Goal: Navigation & Orientation: Understand site structure

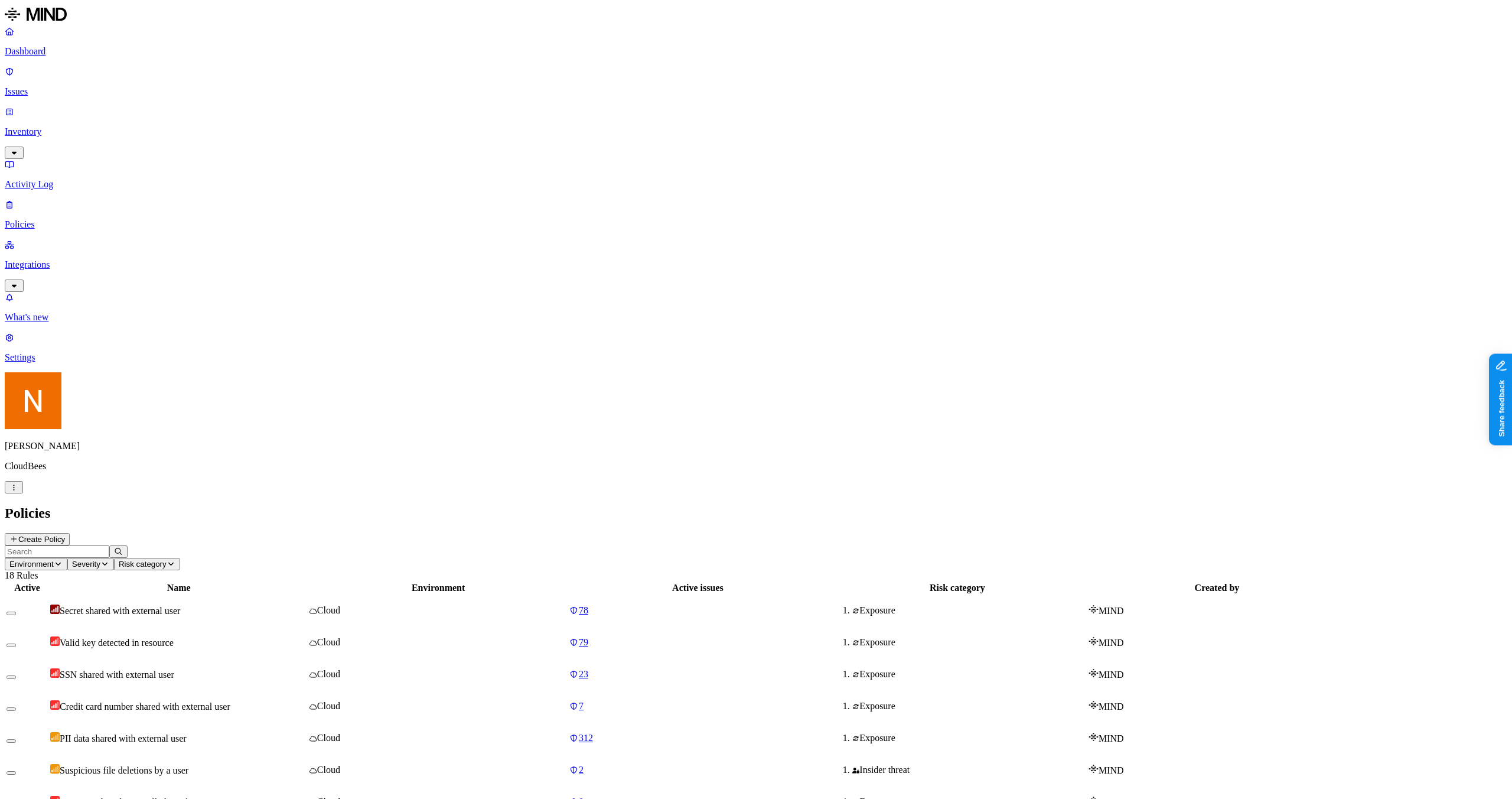
click at [75, 86] on p "Issues" at bounding box center [756, 91] width 1503 height 11
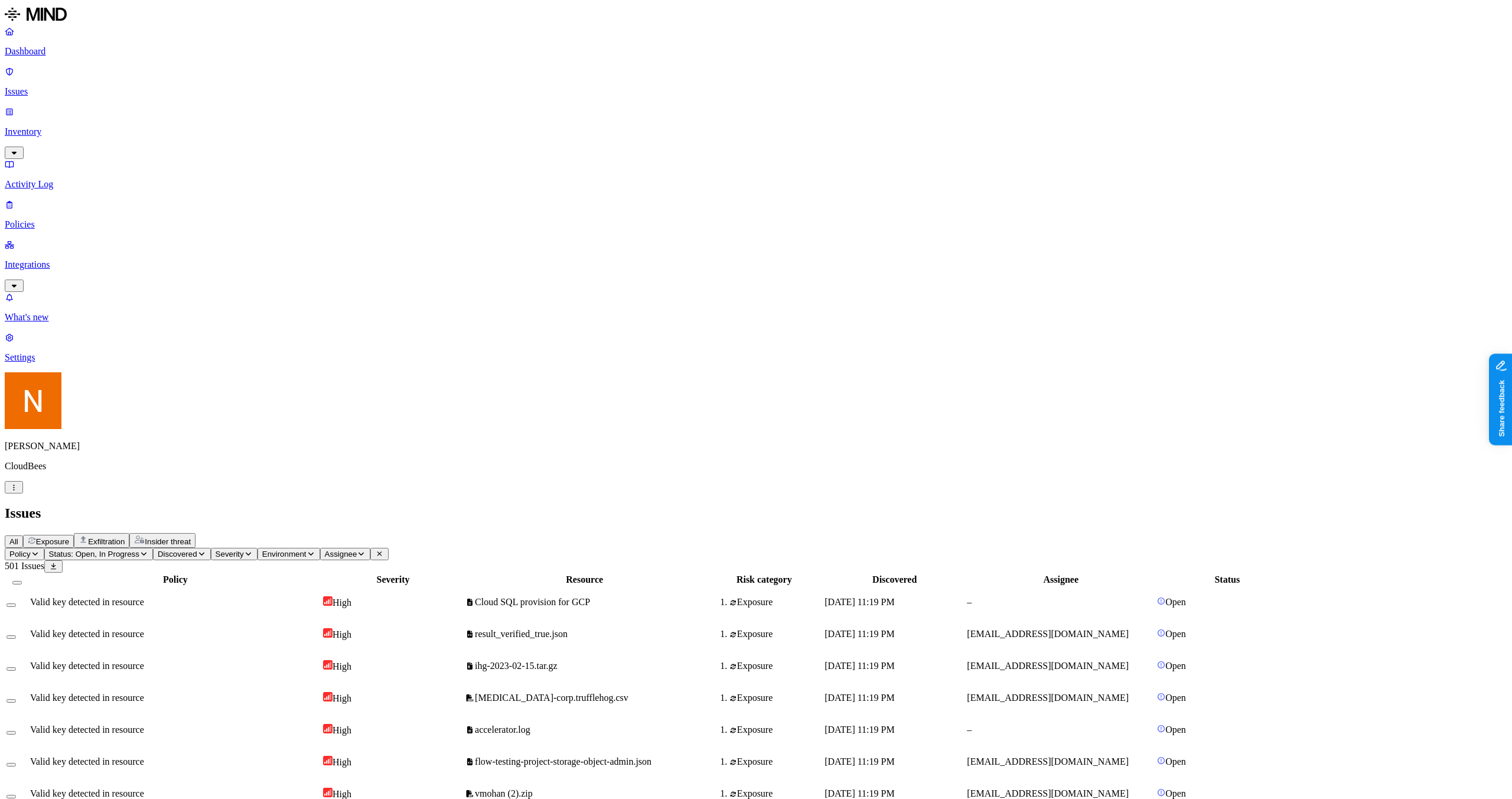
click at [51, 259] on p "Integrations" at bounding box center [756, 265] width 1503 height 11
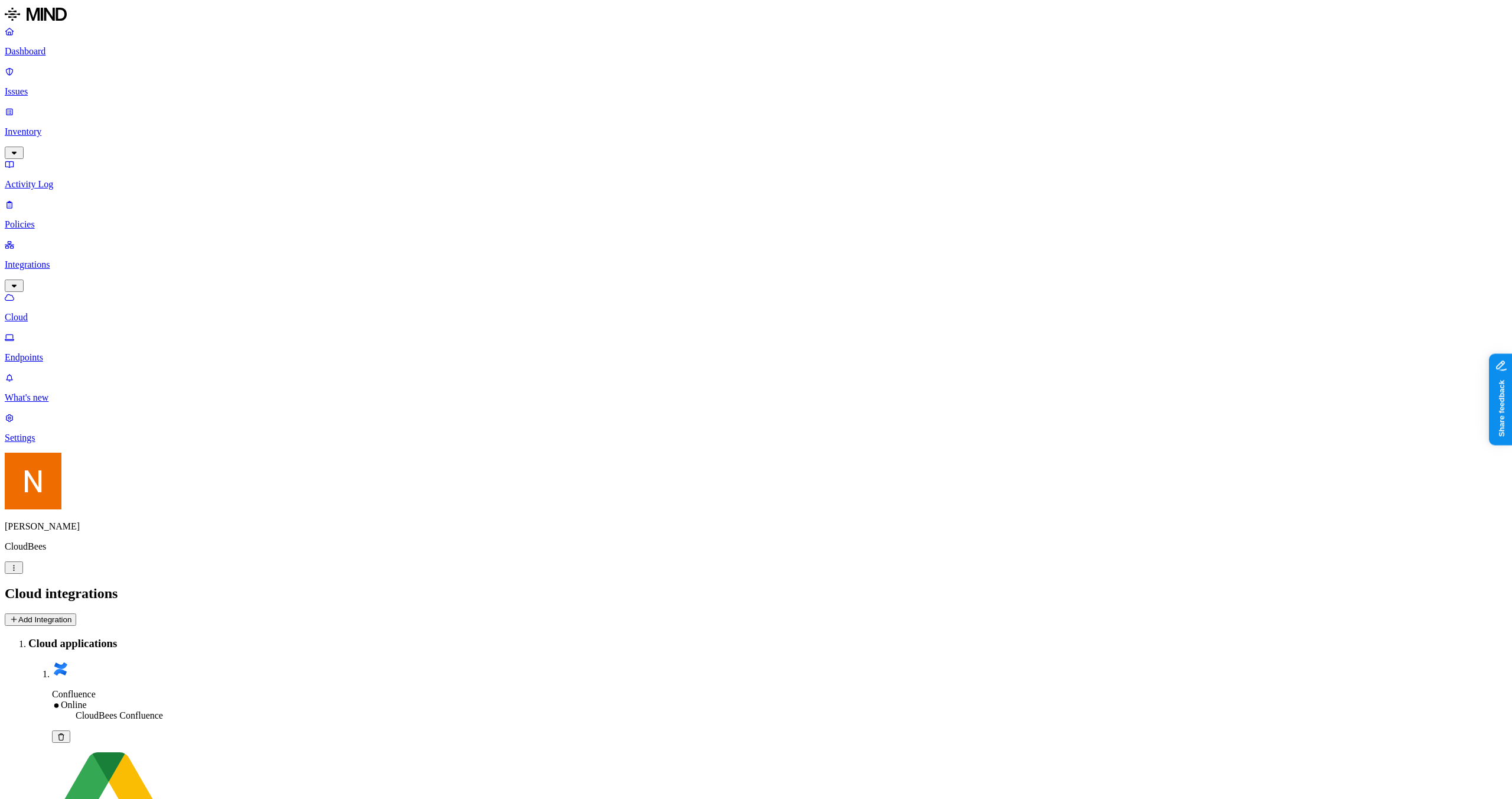
click at [76, 332] on link "Endpoints" at bounding box center [756, 347] width 1503 height 30
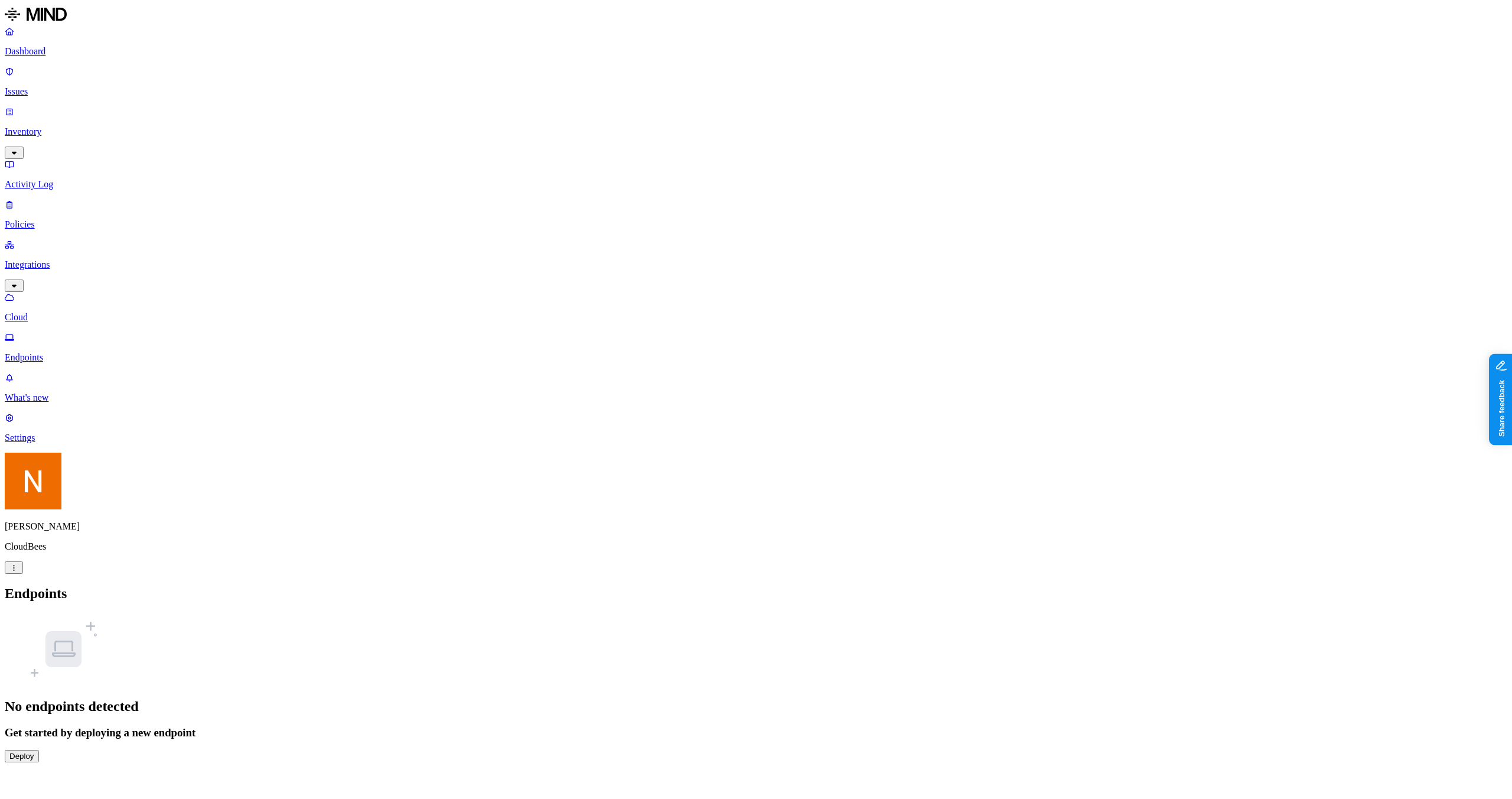
click at [103, 771] on html "Dashboard Issues Inventory Activity Log Policies Integrations Cloud Endpoints W…" at bounding box center [756, 386] width 1512 height 771
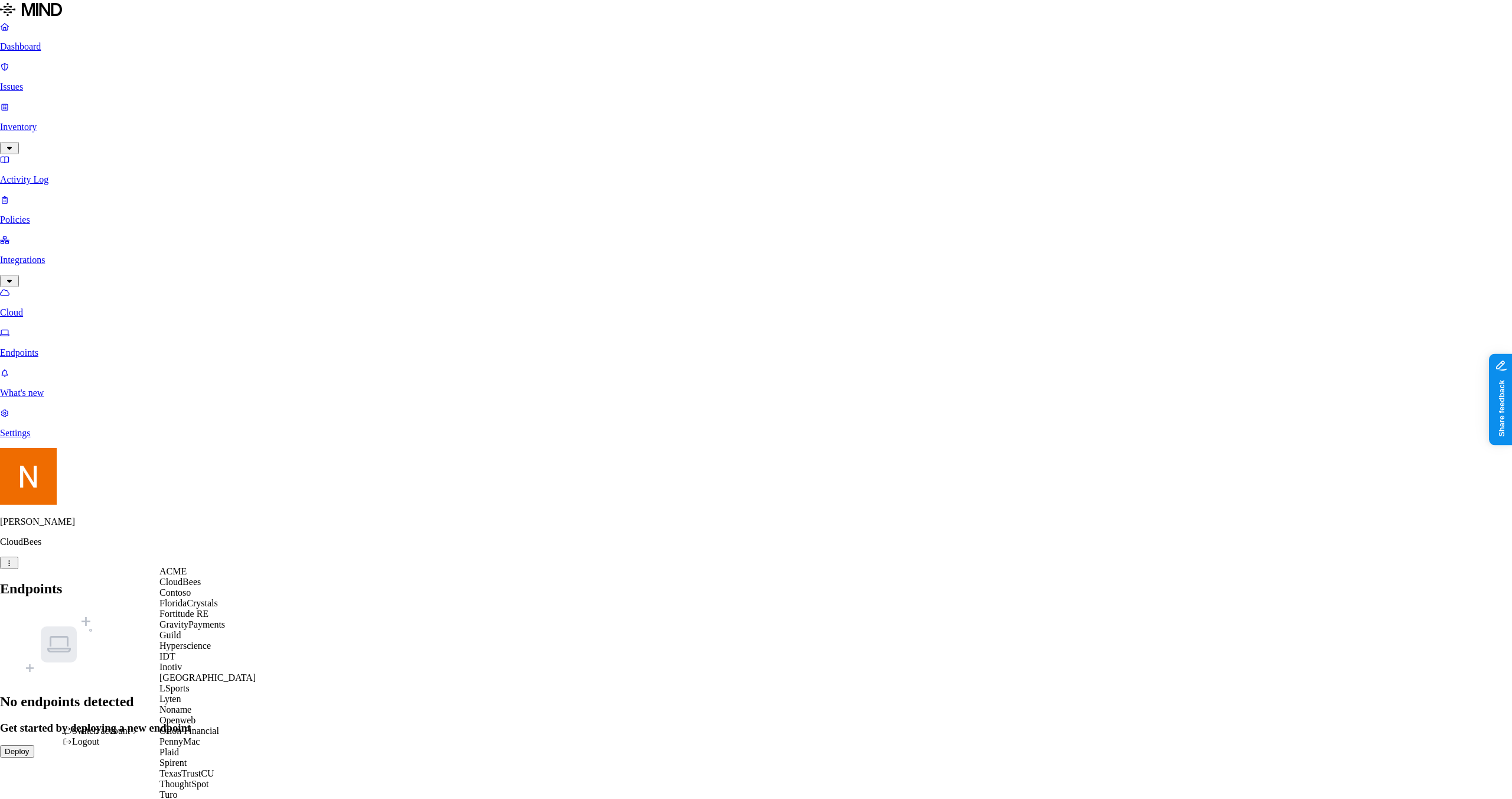
click at [92, 226] on html "Dashboard Issues Inventory Activity Log Policies Integrations Cloud Endpoints W…" at bounding box center [756, 383] width 1512 height 767
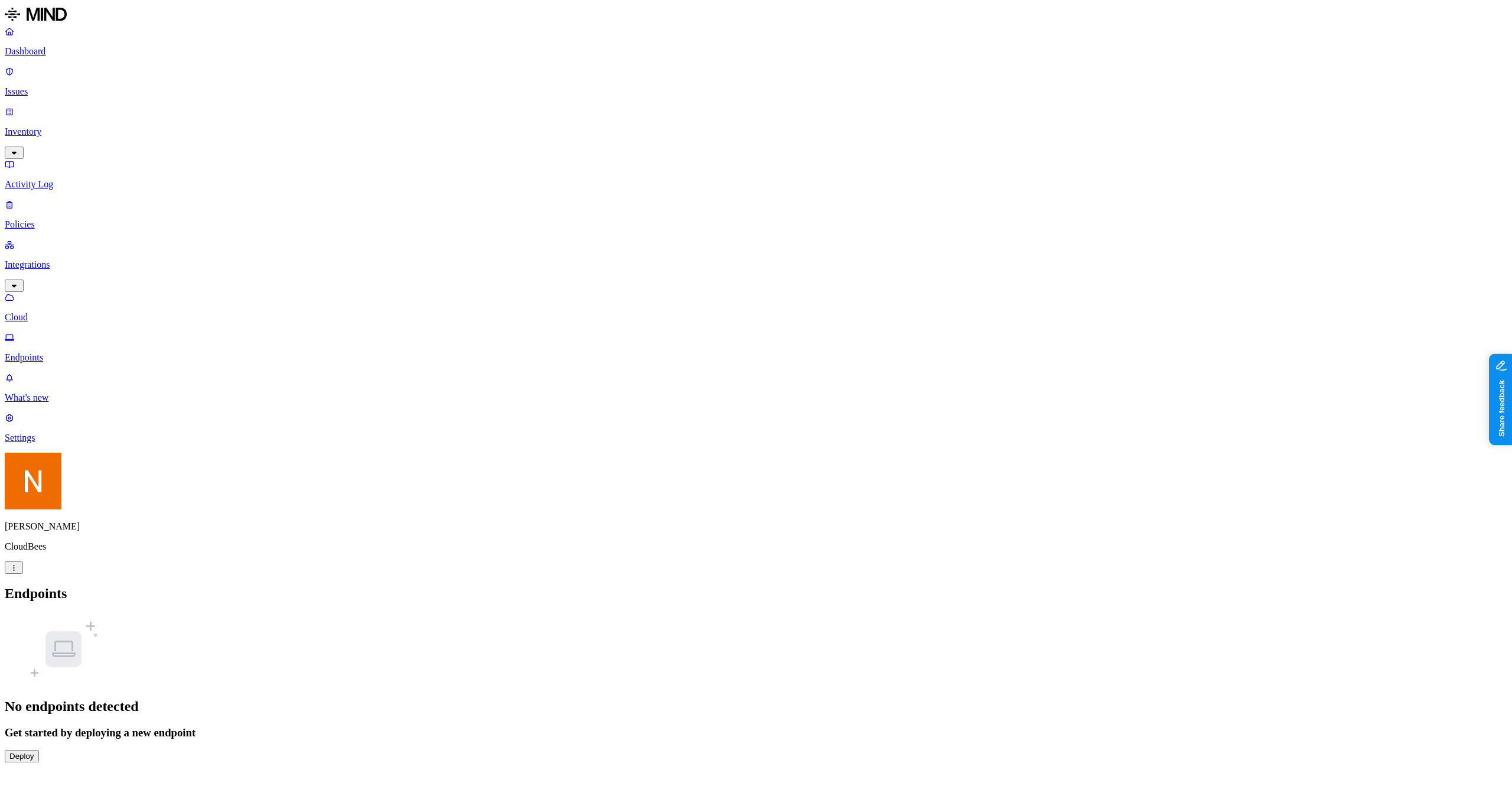
click at [64, 220] on p "Policies" at bounding box center [756, 225] width 1503 height 11
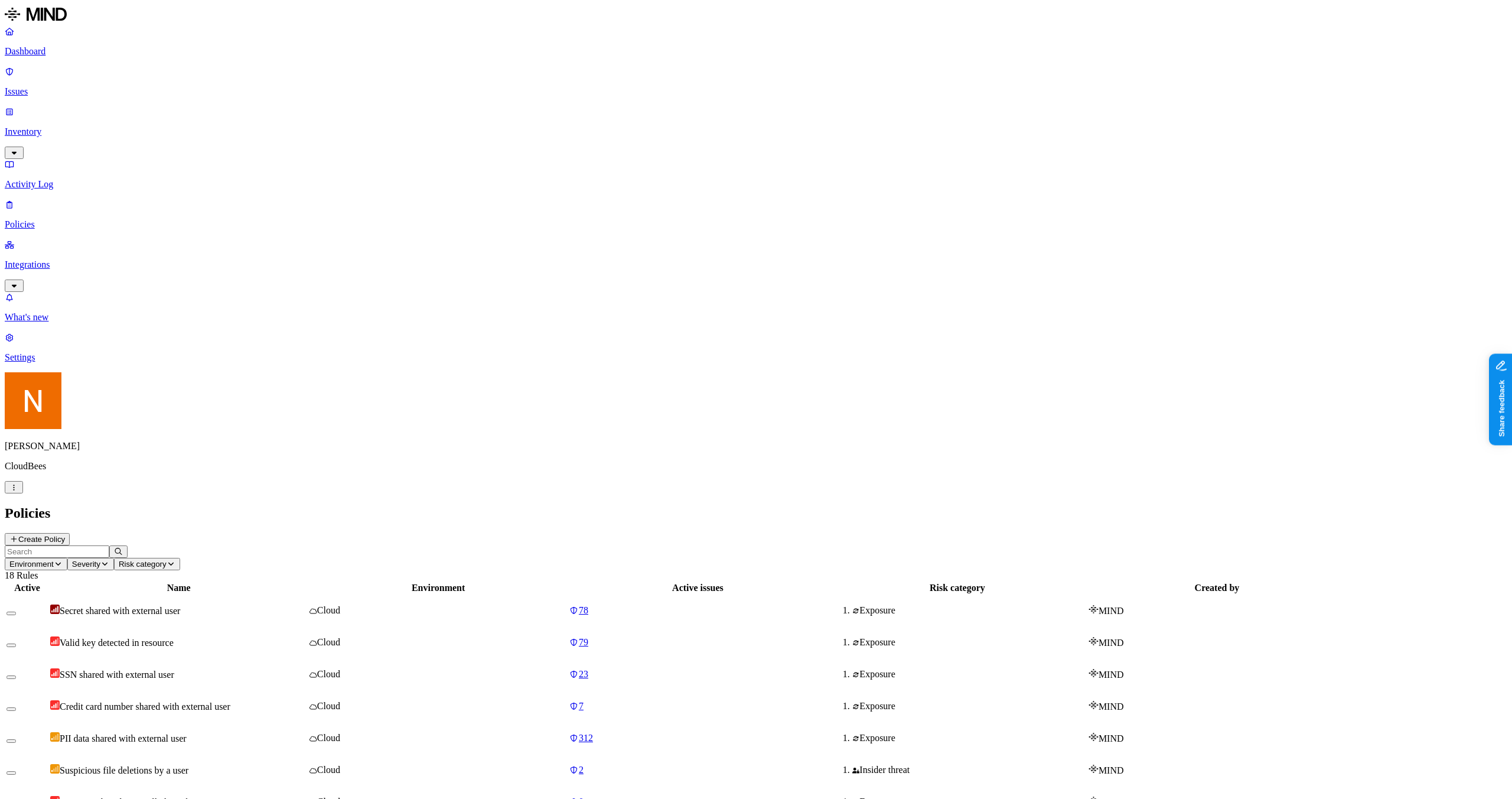
click at [80, 259] on p "Integrations" at bounding box center [756, 265] width 1503 height 11
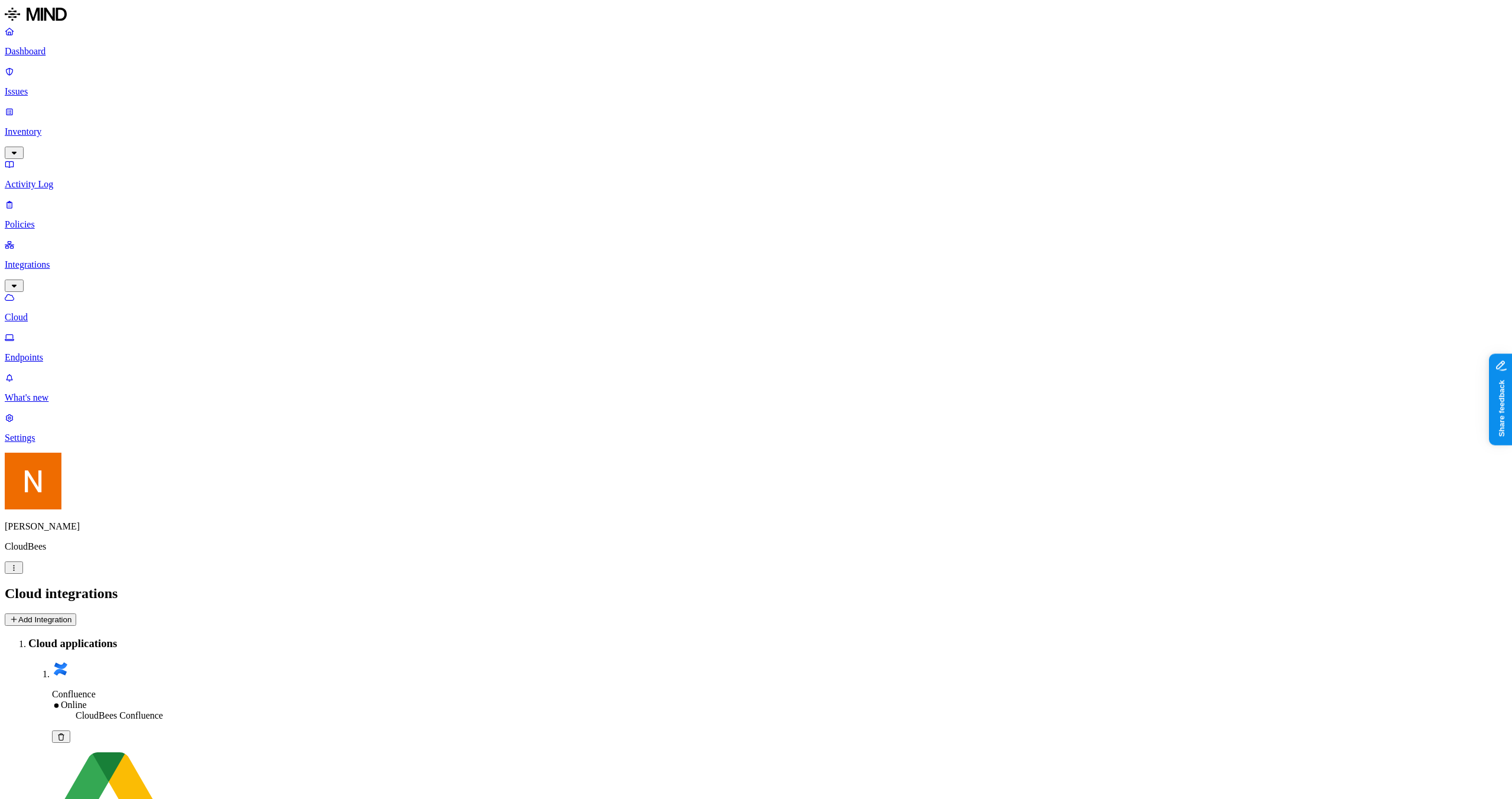
click at [69, 352] on p "Endpoints" at bounding box center [756, 358] width 1503 height 11
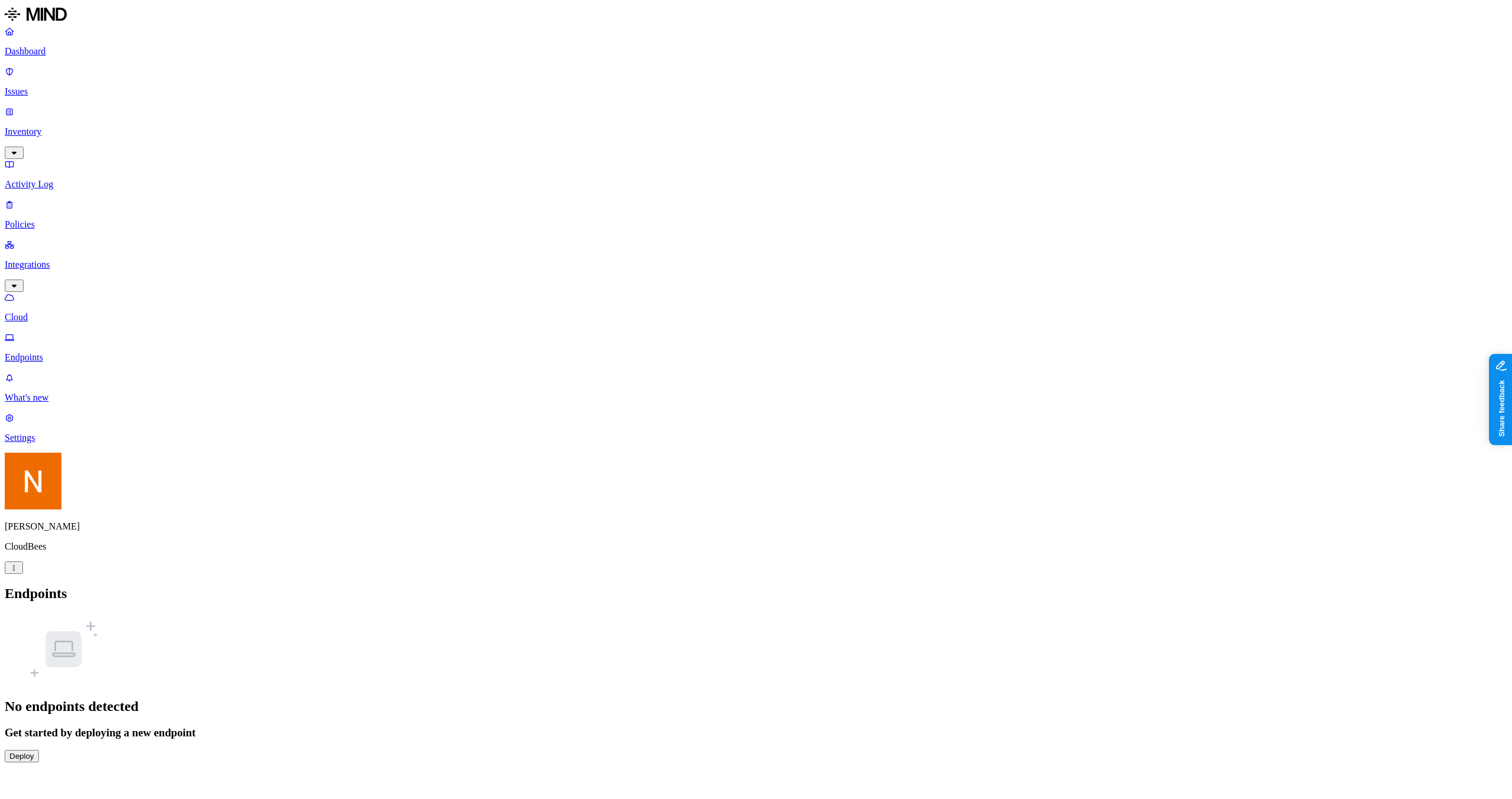
click at [101, 179] on p "Activity Log" at bounding box center [756, 185] width 1503 height 11
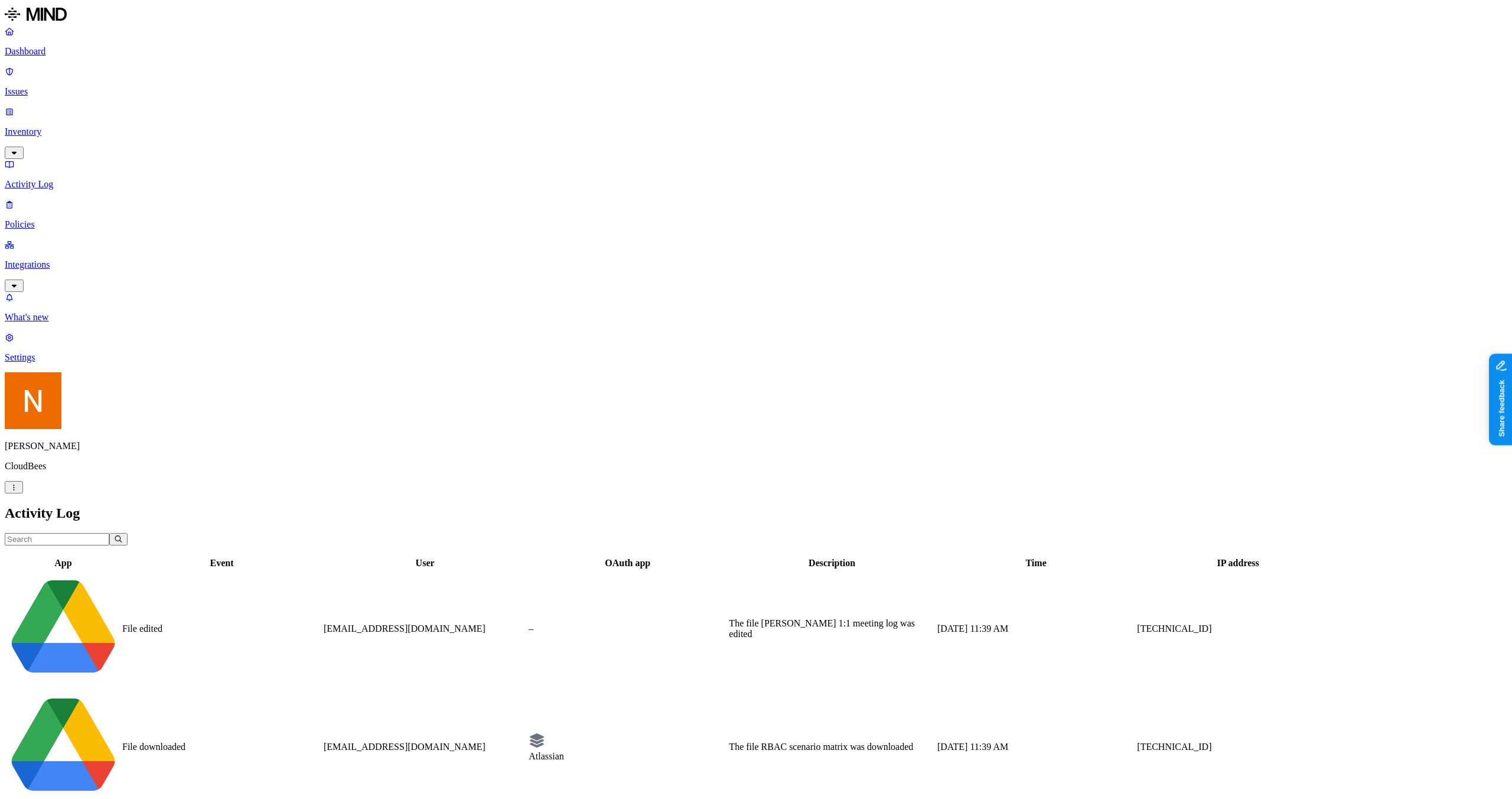
click at [76, 259] on p "Integrations" at bounding box center [756, 265] width 1503 height 11
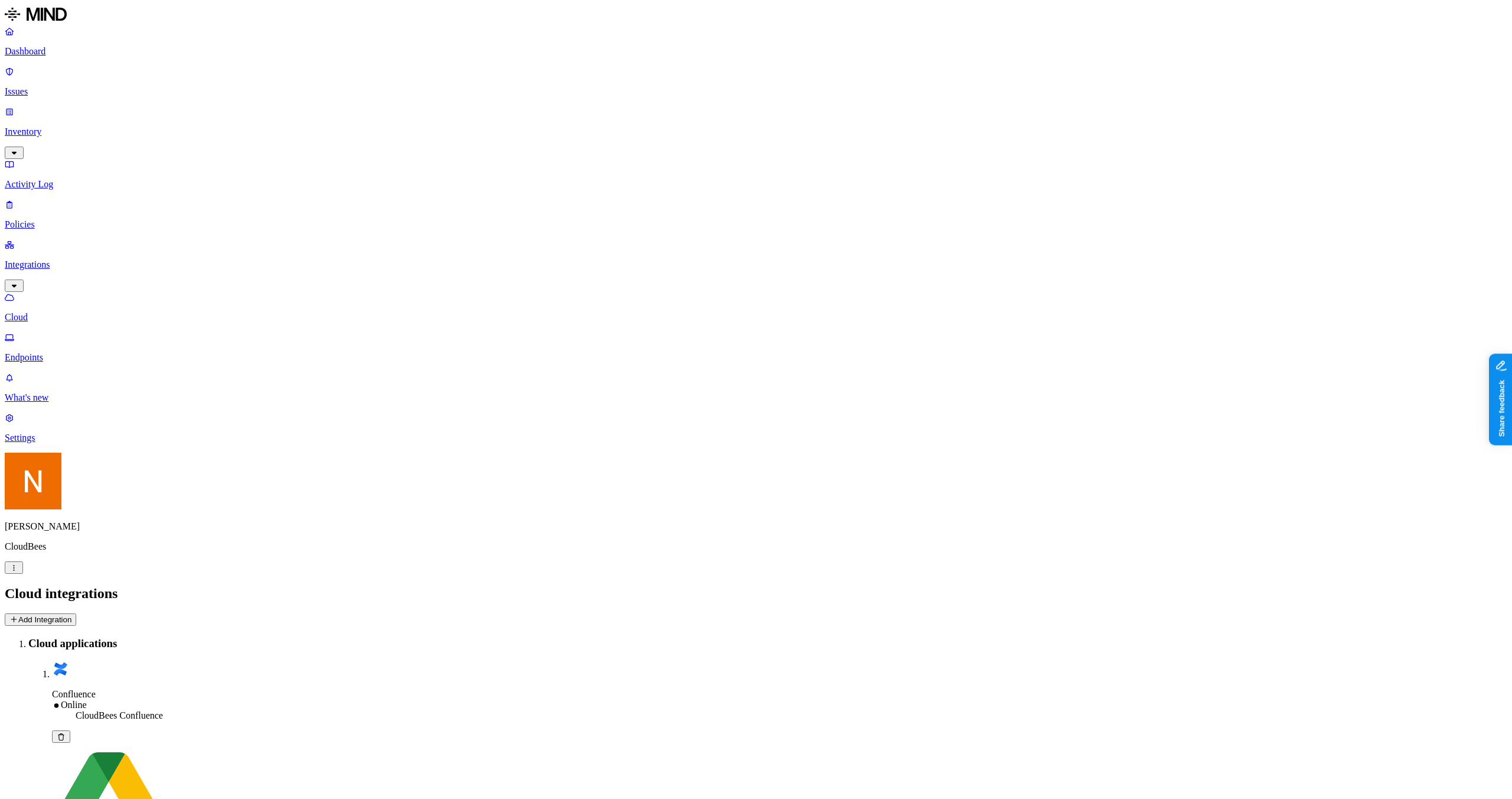
click at [66, 352] on p "Endpoints" at bounding box center [756, 358] width 1503 height 11
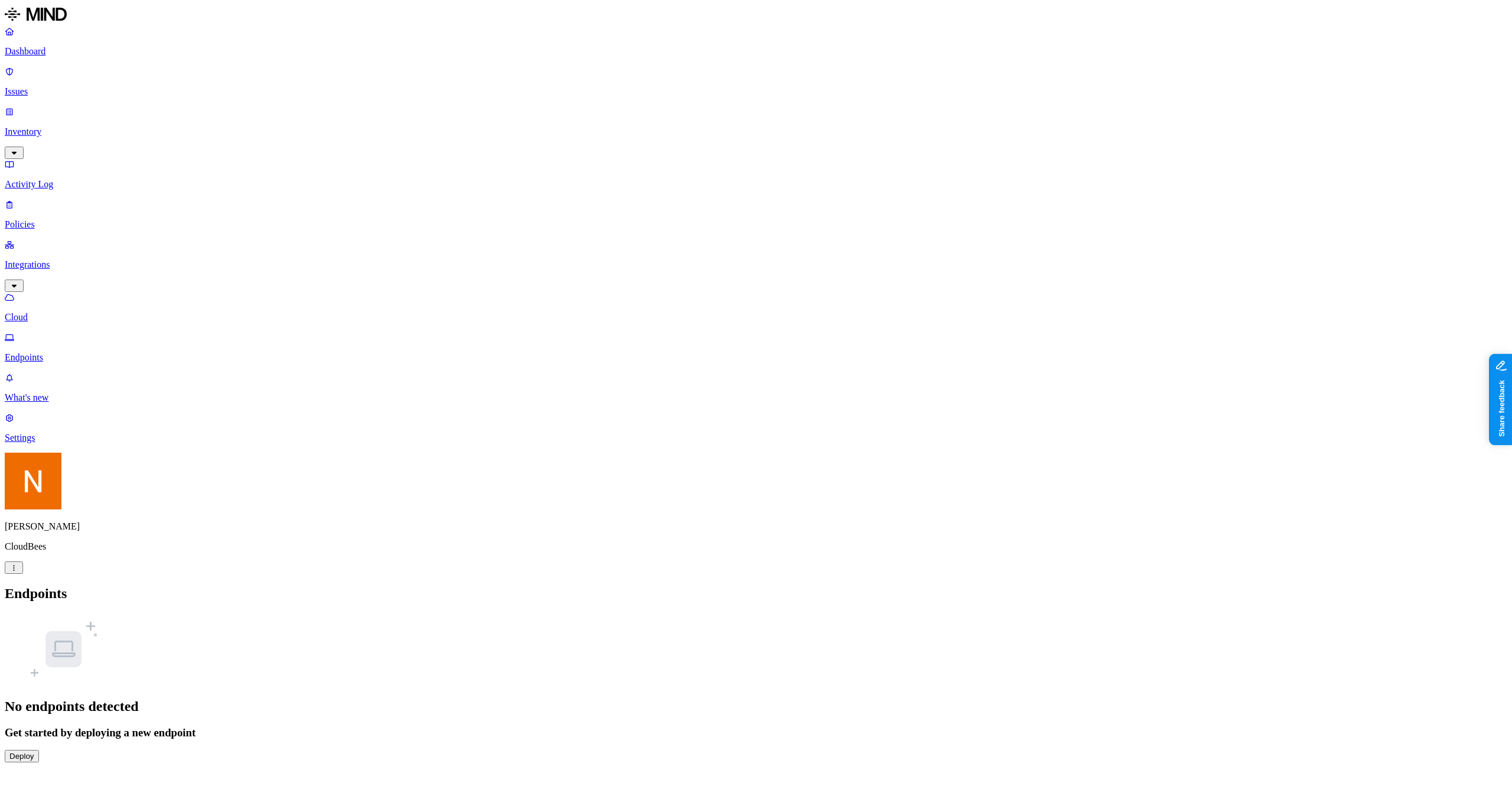
click at [106, 771] on html "Dashboard Issues Inventory Activity Log Policies Integrations Cloud Endpoints W…" at bounding box center [756, 386] width 1512 height 771
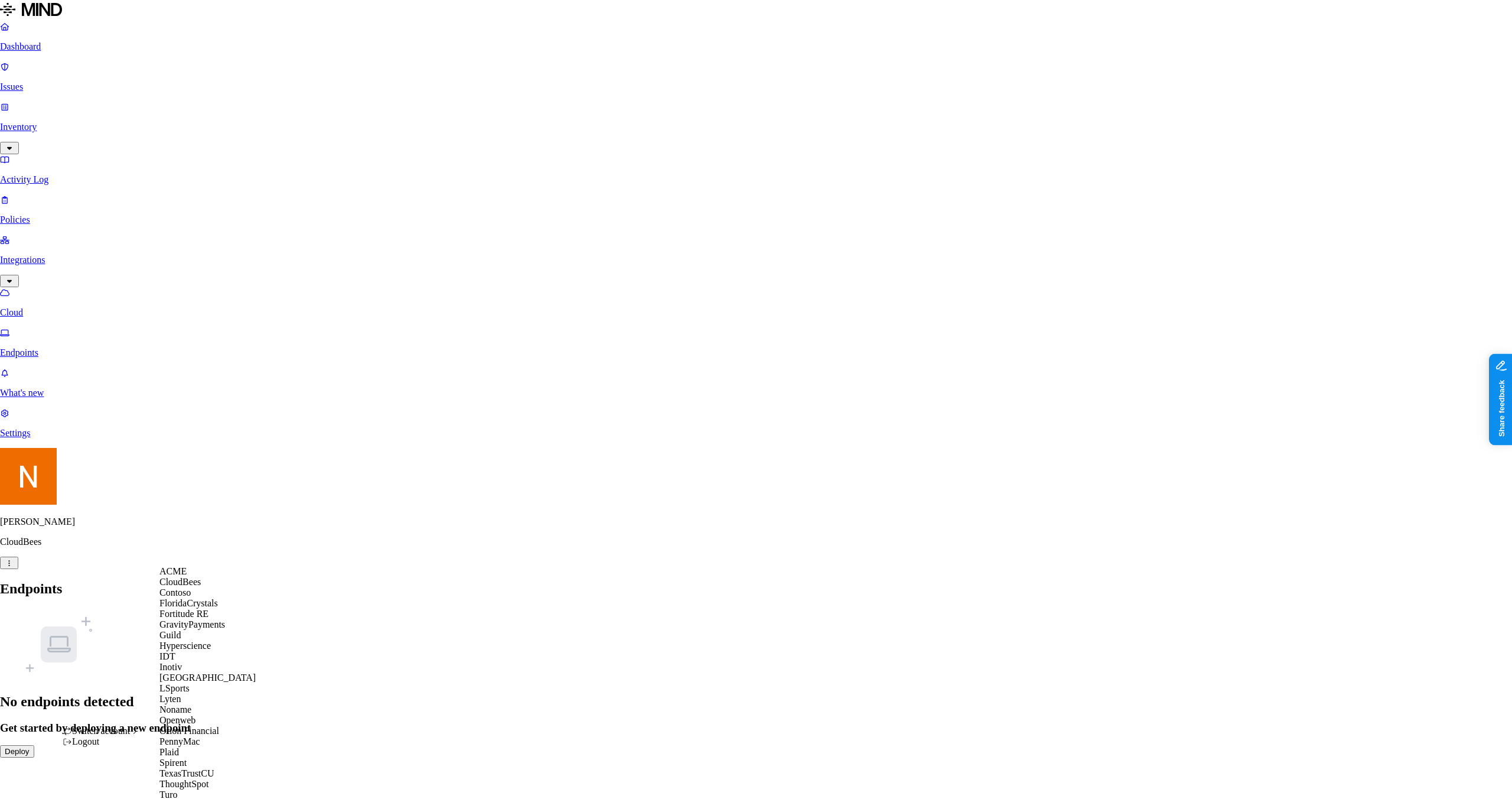
click at [206, 577] on div "ACME" at bounding box center [208, 571] width 96 height 11
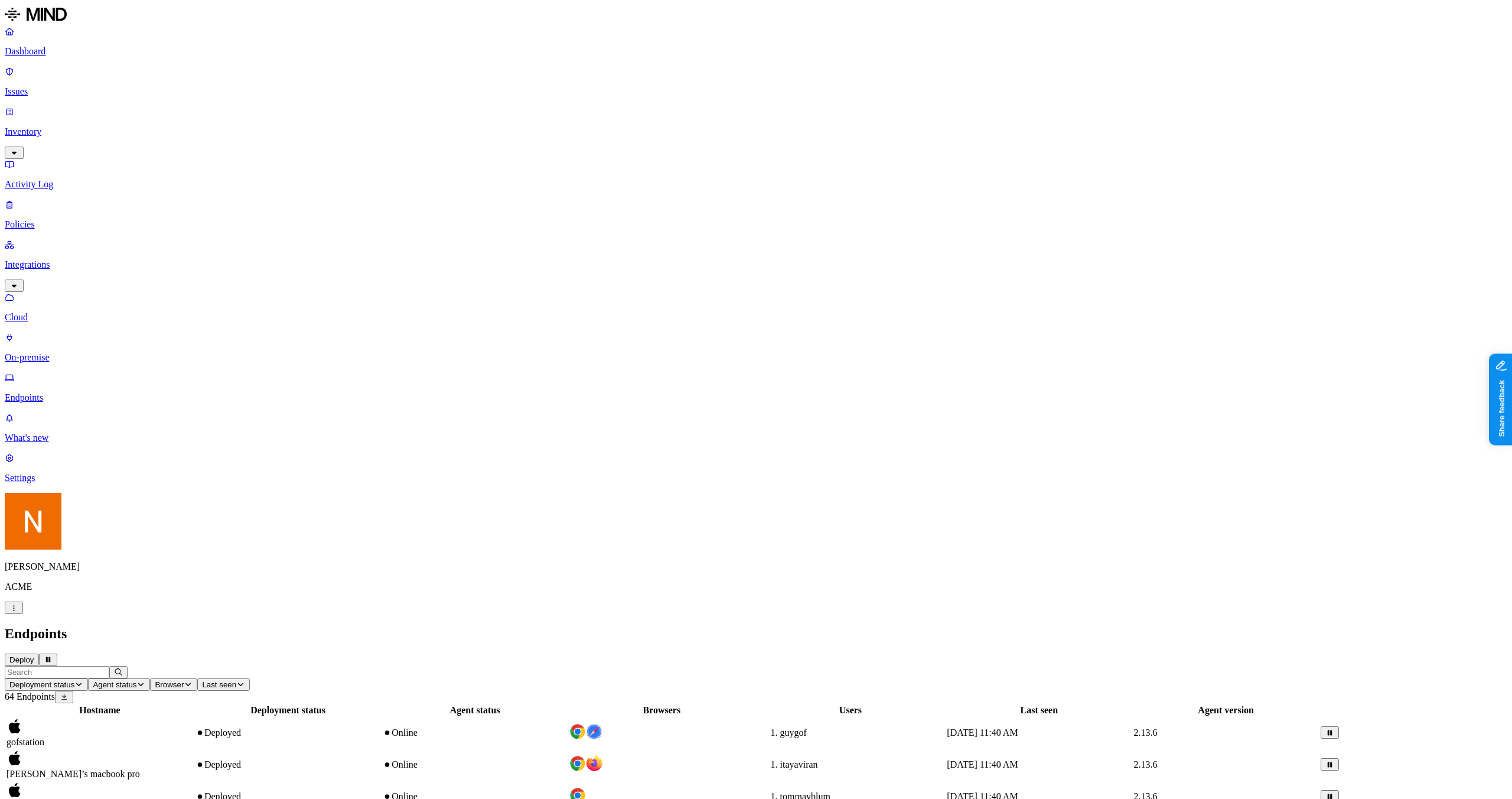
click at [250, 678] on button "Last seen" at bounding box center [223, 684] width 53 height 12
click at [490, 626] on h2 "Endpoints" at bounding box center [756, 633] width 1503 height 16
click at [66, 126] on p "Inventory" at bounding box center [756, 132] width 1503 height 11
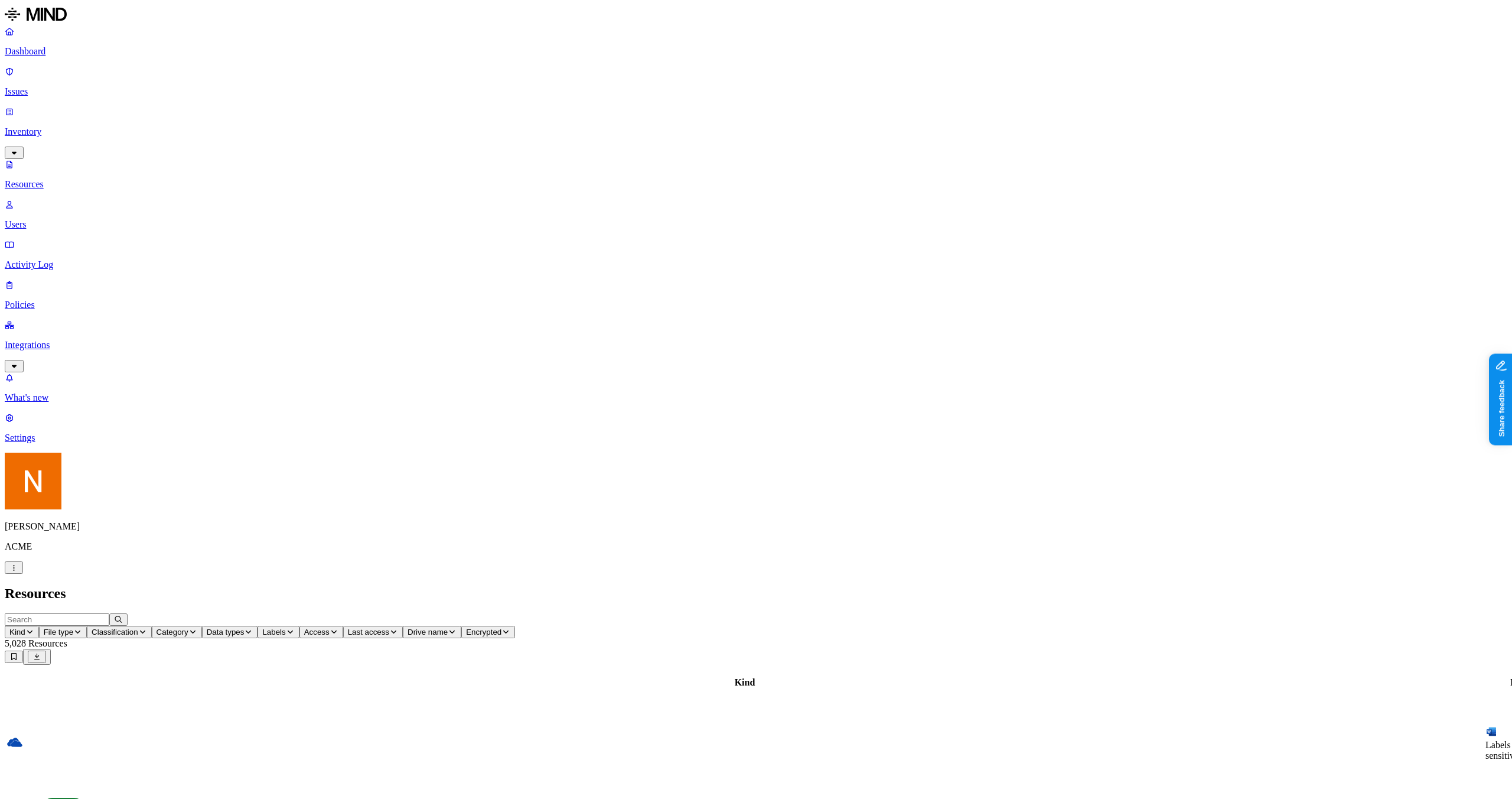
click at [89, 86] on p "Issues" at bounding box center [756, 91] width 1503 height 11
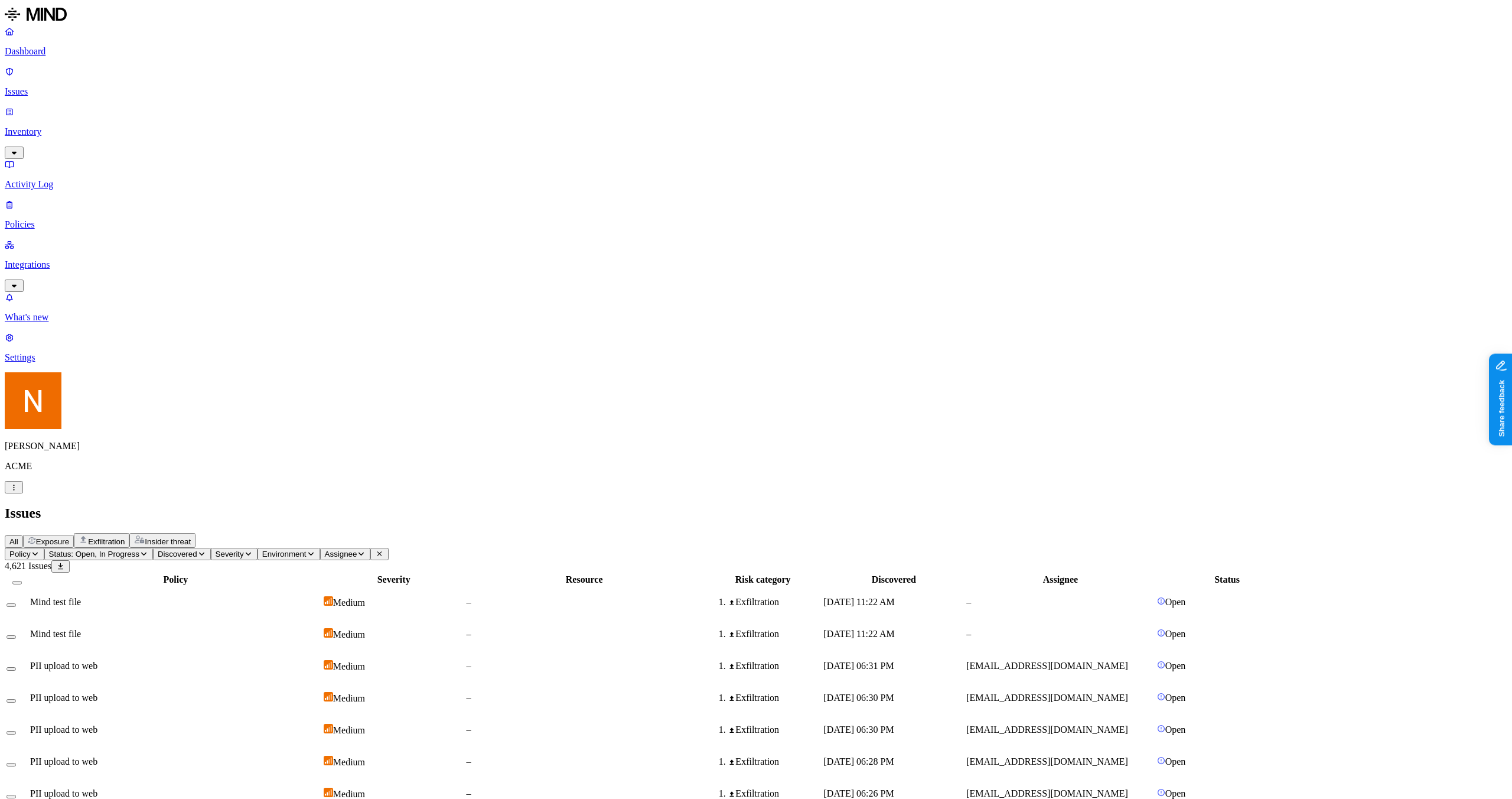
click at [54, 259] on p "Integrations" at bounding box center [756, 265] width 1503 height 11
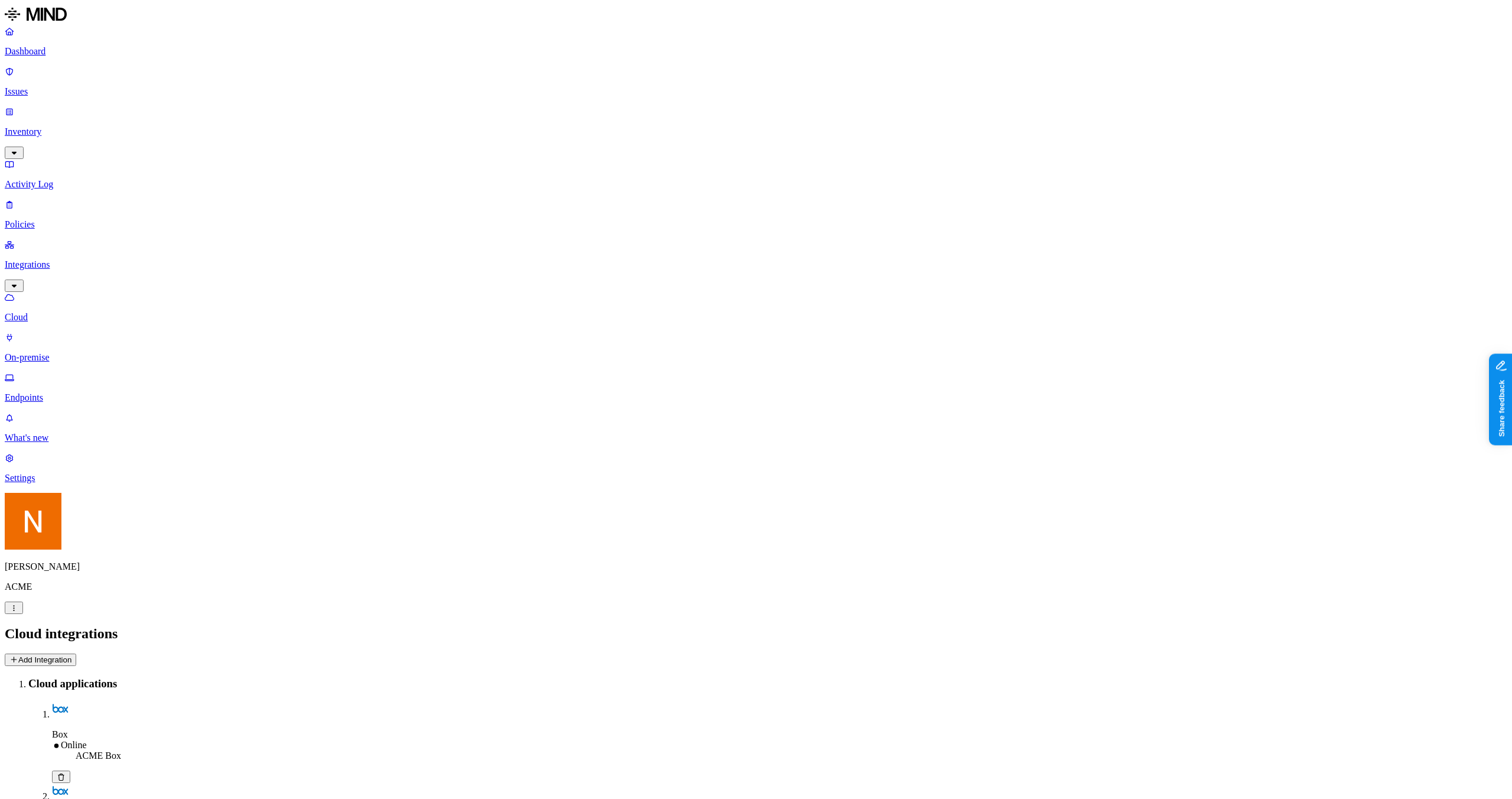
click at [43, 392] on p "Endpoints" at bounding box center [756, 398] width 1503 height 11
